Goal: Find contact information: Obtain details needed to contact an individual or organization

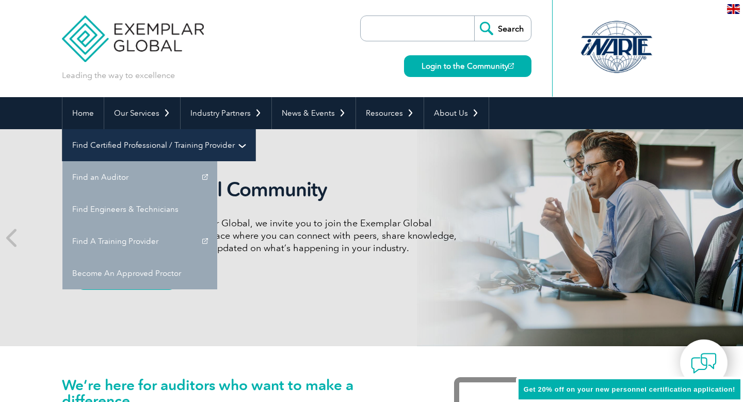
click at [255, 129] on link "Find Certified Professional / Training Provider" at bounding box center [158, 145] width 193 height 32
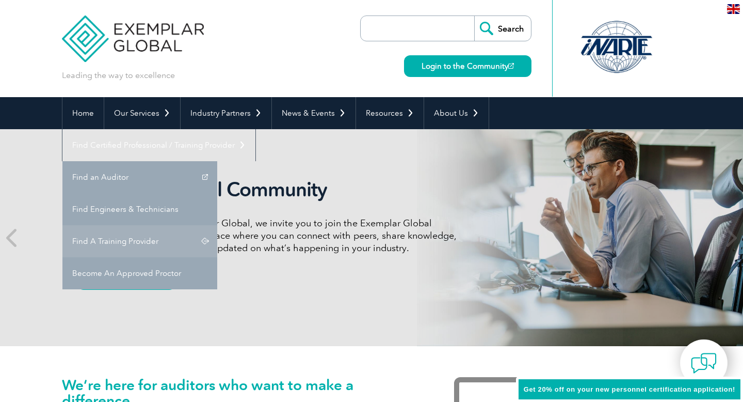
click at [217, 225] on link "Find A Training Provider" at bounding box center [139, 241] width 155 height 32
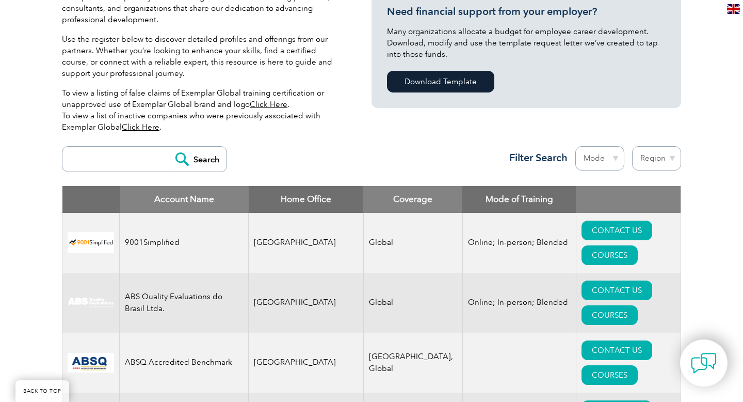
scroll to position [329, 0]
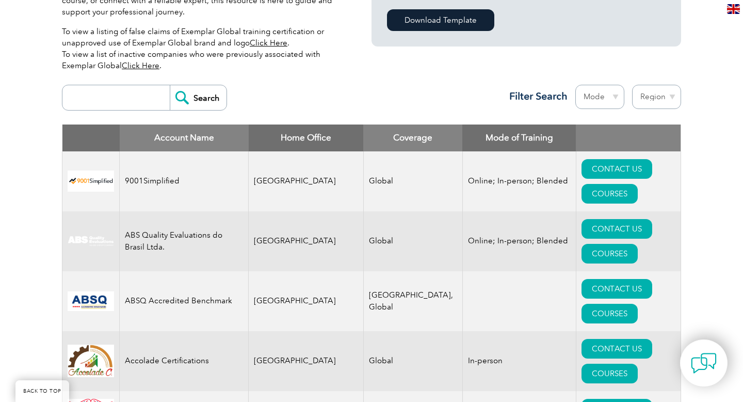
click at [95, 103] on input "search" at bounding box center [119, 97] width 102 height 25
type input "JS TRAIN"
click at [170, 85] on input "Search" at bounding box center [198, 97] width 57 height 25
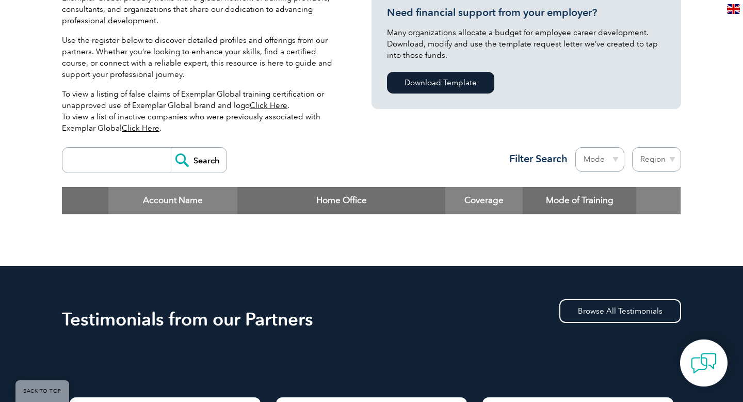
scroll to position [257, 0]
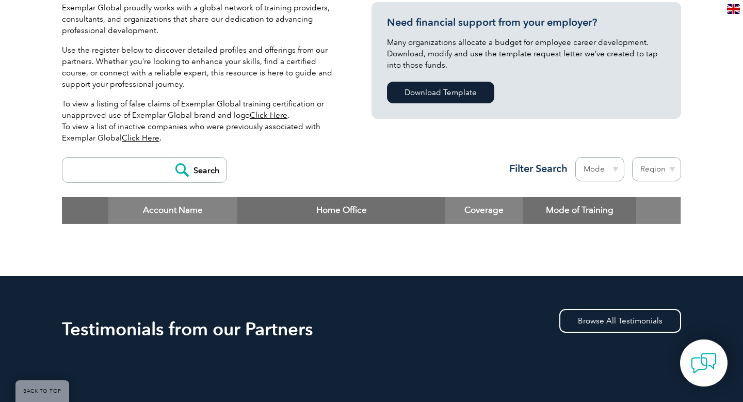
click at [105, 179] on input "search" at bounding box center [119, 169] width 102 height 25
type input "SIGMA"
click at [170, 157] on input "Search" at bounding box center [198, 169] width 57 height 25
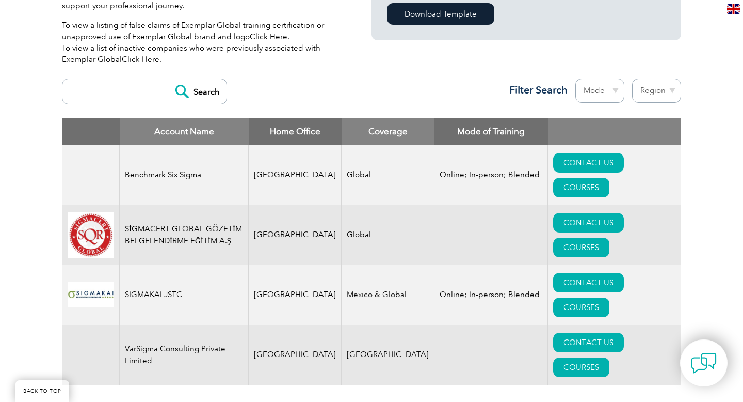
scroll to position [349, 0]
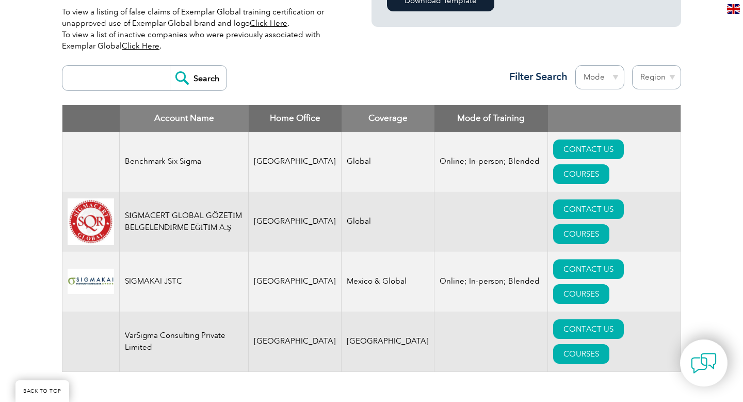
click at [133, 82] on input "search" at bounding box center [119, 78] width 102 height 25
type input "SIGMAKAI JSTC"
click at [170, 66] on input "Search" at bounding box center [198, 78] width 57 height 25
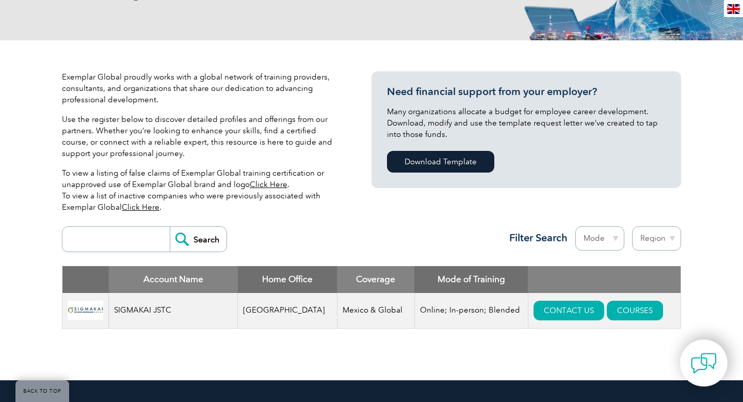
scroll to position [207, 0]
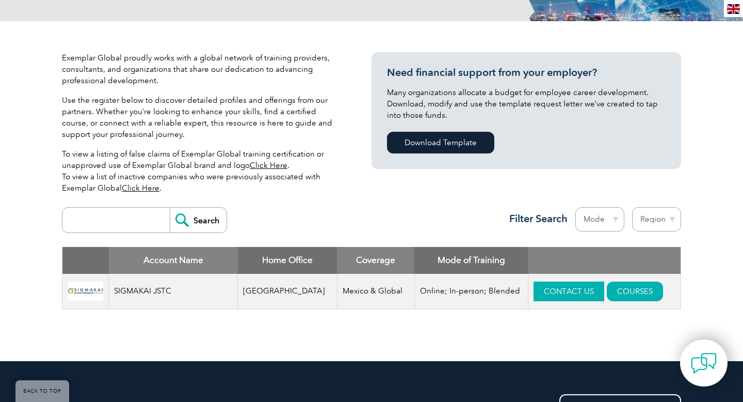
click at [536, 296] on link "CONTACT US" at bounding box center [569, 291] width 71 height 20
